Goal: Task Accomplishment & Management: Use online tool/utility

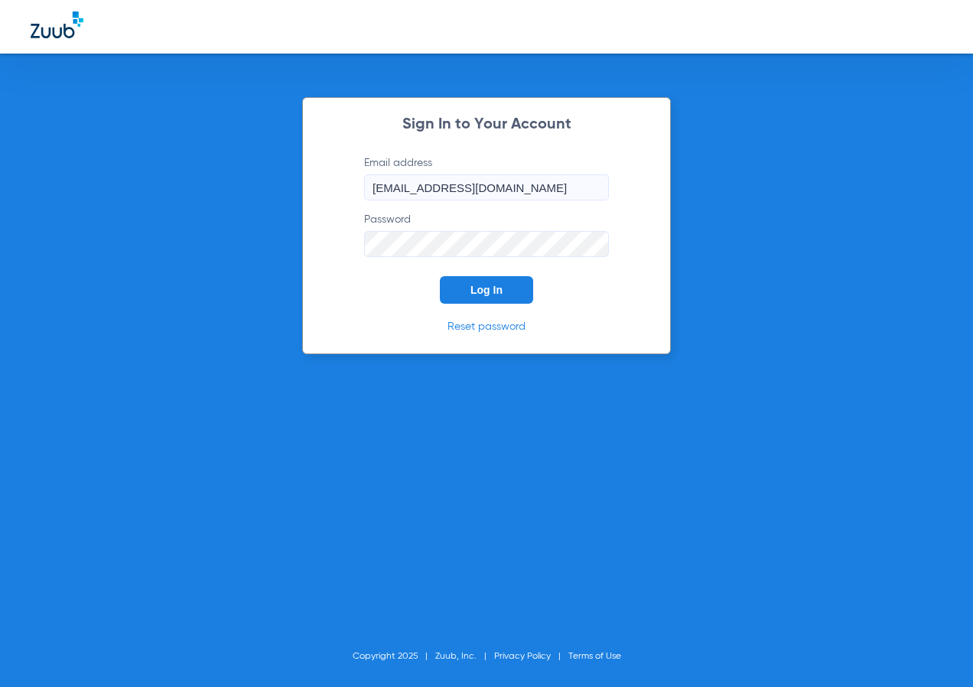
drag, startPoint x: 0, startPoint y: 0, endPoint x: 473, endPoint y: 291, distance: 555.6
click at [473, 293] on span "Log In" at bounding box center [486, 290] width 32 height 12
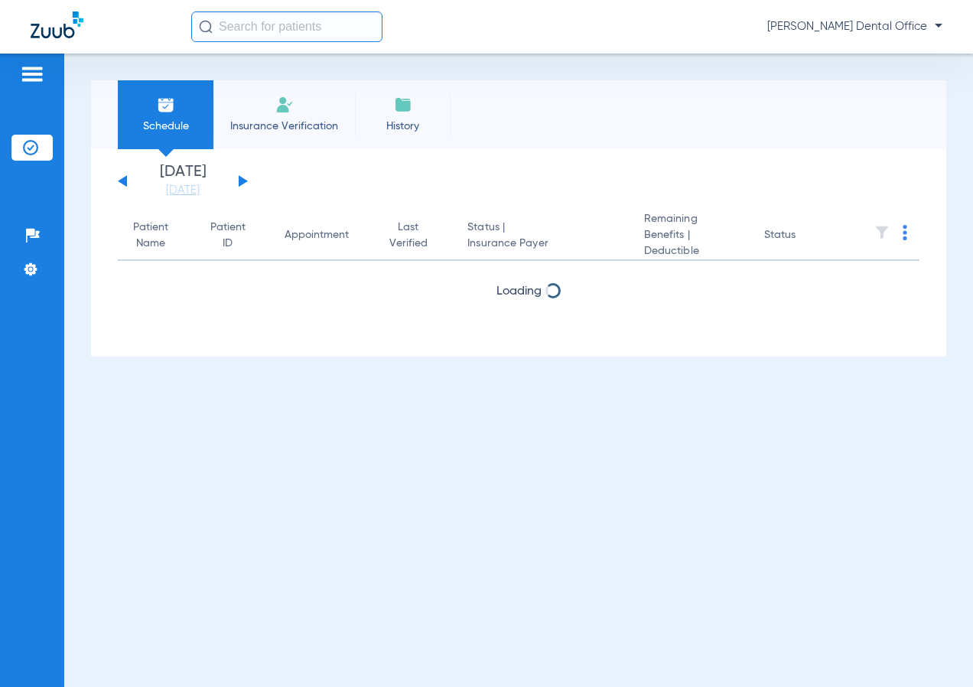
click at [265, 36] on input "text" at bounding box center [286, 26] width 191 height 31
click at [268, 32] on input "text" at bounding box center [286, 26] width 191 height 31
click at [238, 177] on div "[DATE] [DATE] [DATE] [DATE] [DATE] [DATE] [DATE] [DATE] [DATE] [DATE] [DATE] [D…" at bounding box center [183, 181] width 130 height 34
click at [238, 179] on div "[DATE] [DATE] [DATE] [DATE] [DATE] [DATE] [DATE] [DATE] [DATE] [DATE] [DATE] [D…" at bounding box center [183, 181] width 130 height 34
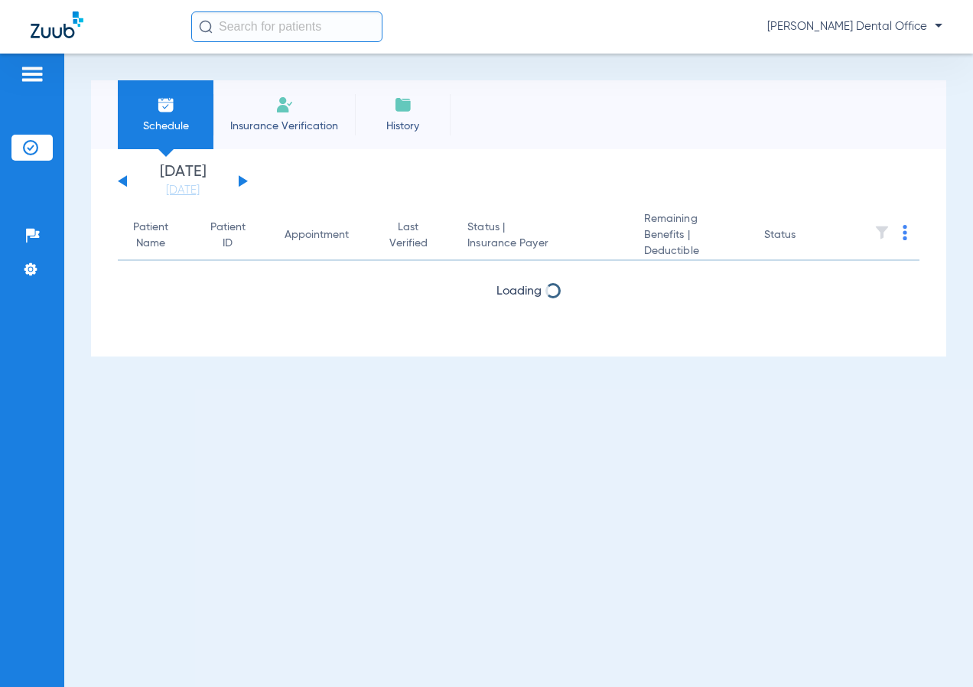
click at [237, 180] on div "[DATE] [DATE] [DATE] [DATE] [DATE] [DATE] [DATE] [DATE] [DATE] [DATE] [DATE] [D…" at bounding box center [183, 181] width 130 height 34
click at [241, 182] on div "[DATE] [DATE] [DATE] [DATE] [DATE] [DATE] [DATE] [DATE] [DATE] [DATE] [DATE] [D…" at bounding box center [183, 181] width 130 height 34
click at [241, 179] on button at bounding box center [243, 180] width 9 height 11
click at [242, 177] on div "[DATE] [DATE] [DATE] [DATE] [DATE] [DATE] [DATE] [DATE] [DATE] [DATE] [DATE] [D…" at bounding box center [183, 181] width 130 height 34
click at [242, 179] on button at bounding box center [243, 180] width 9 height 11
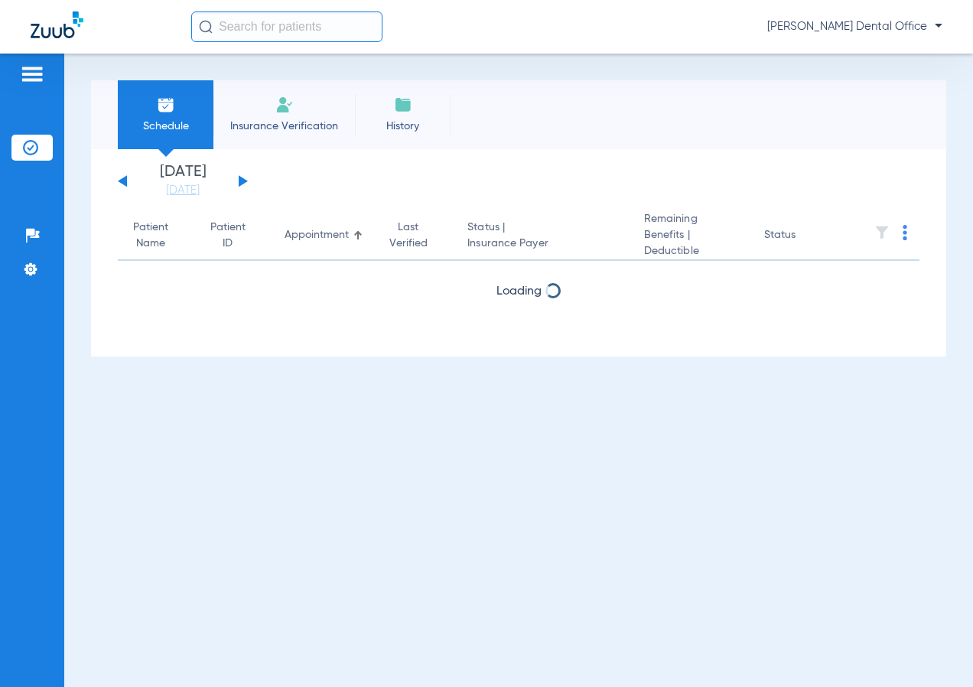
click at [242, 179] on button at bounding box center [243, 180] width 9 height 11
click at [237, 181] on div "[DATE] [DATE] [DATE] [DATE] [DATE] [DATE] [DATE] [DATE] [DATE] [DATE] [DATE] [D…" at bounding box center [183, 181] width 130 height 34
click at [238, 182] on div "[DATE] [DATE] [DATE] [DATE] [DATE] [DATE] [DATE] [DATE] [DATE] [DATE] [DATE] [D…" at bounding box center [183, 181] width 130 height 34
click at [241, 181] on button at bounding box center [243, 180] width 9 height 11
click at [905, 229] on img at bounding box center [905, 232] width 5 height 15
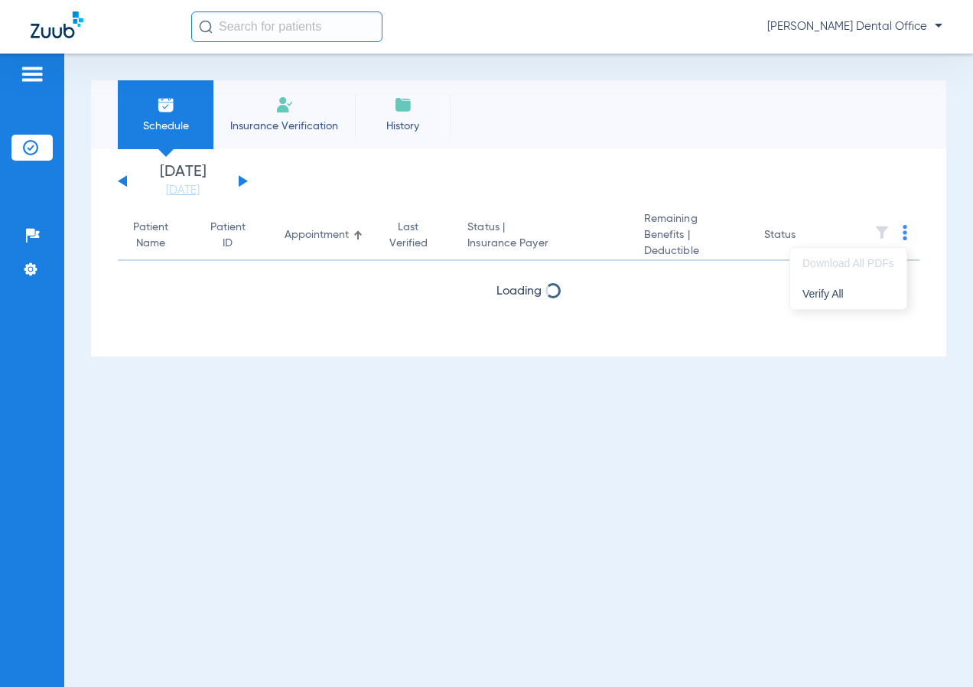
click at [853, 290] on span "Verify All" at bounding box center [848, 293] width 92 height 11
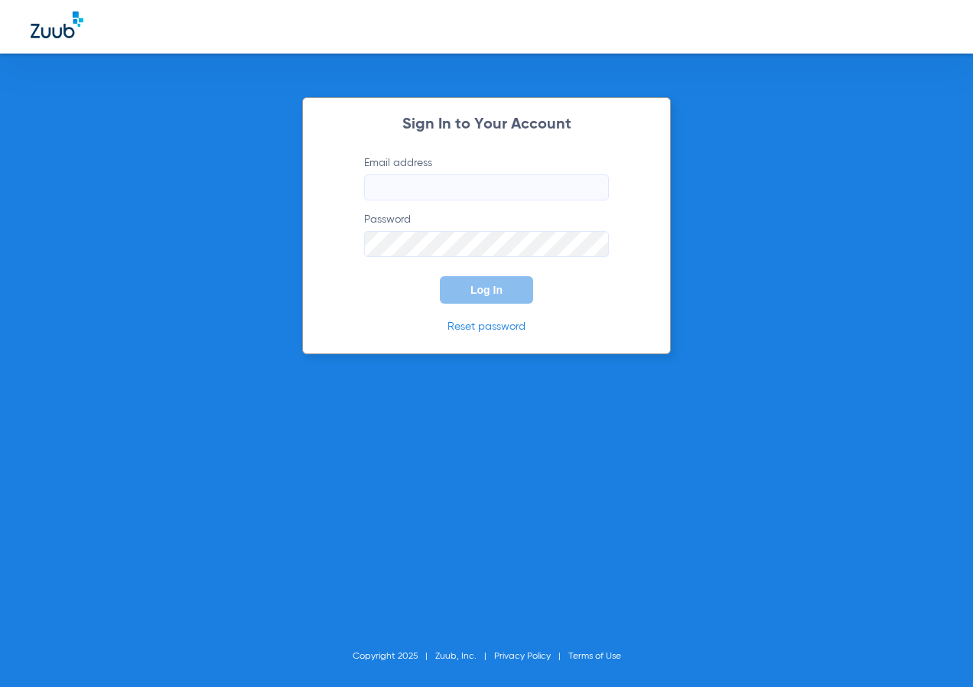
type input "[EMAIL_ADDRESS][DOMAIN_NAME]"
click at [480, 290] on span "Log In" at bounding box center [486, 290] width 32 height 12
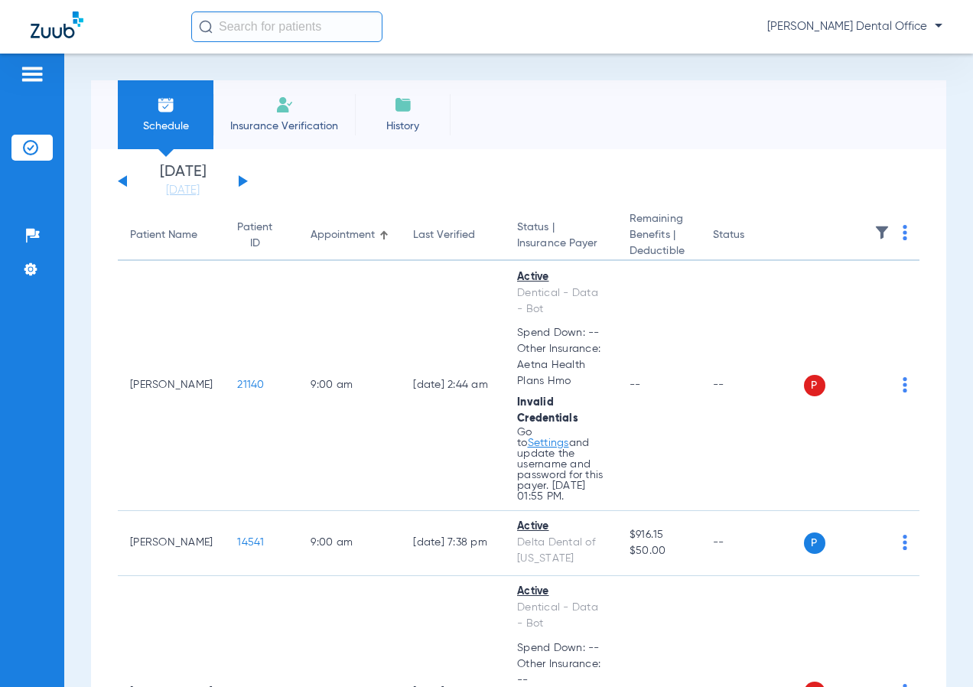
click at [247, 183] on div "[DATE] [DATE] [DATE] [DATE] [DATE] [DATE] [DATE] [DATE] [DATE] [DATE] [DATE] [D…" at bounding box center [183, 181] width 130 height 34
click at [242, 181] on button at bounding box center [243, 180] width 9 height 11
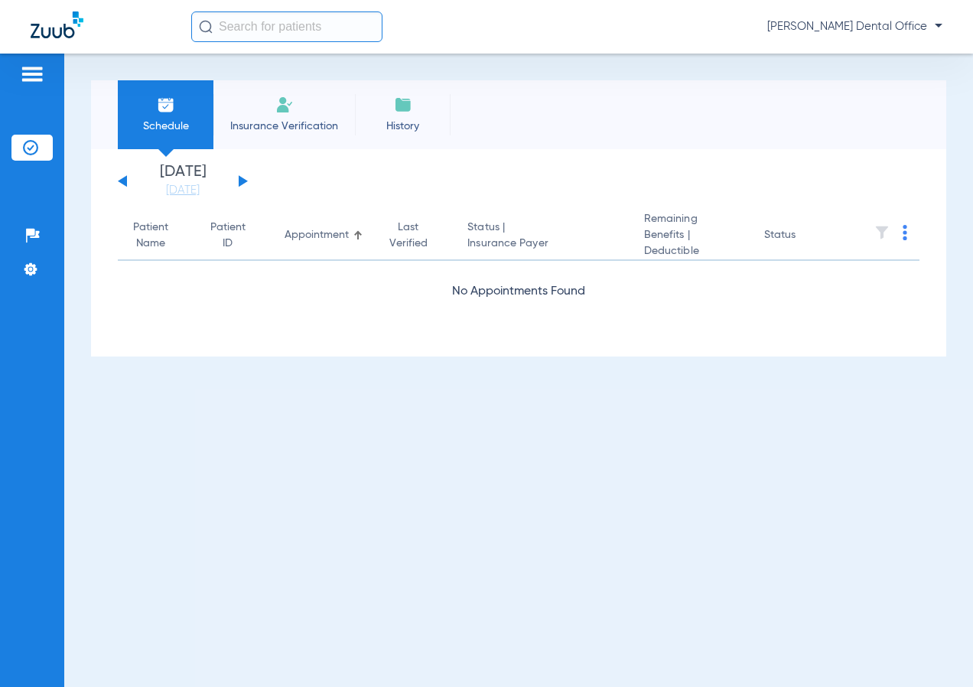
click at [242, 181] on button at bounding box center [243, 180] width 9 height 11
click at [242, 177] on div "[DATE] [DATE] [DATE] [DATE] [DATE] [DATE] [DATE] [DATE] [DATE] [DATE] [DATE] [D…" at bounding box center [183, 181] width 130 height 34
click at [241, 180] on button at bounding box center [243, 180] width 9 height 11
